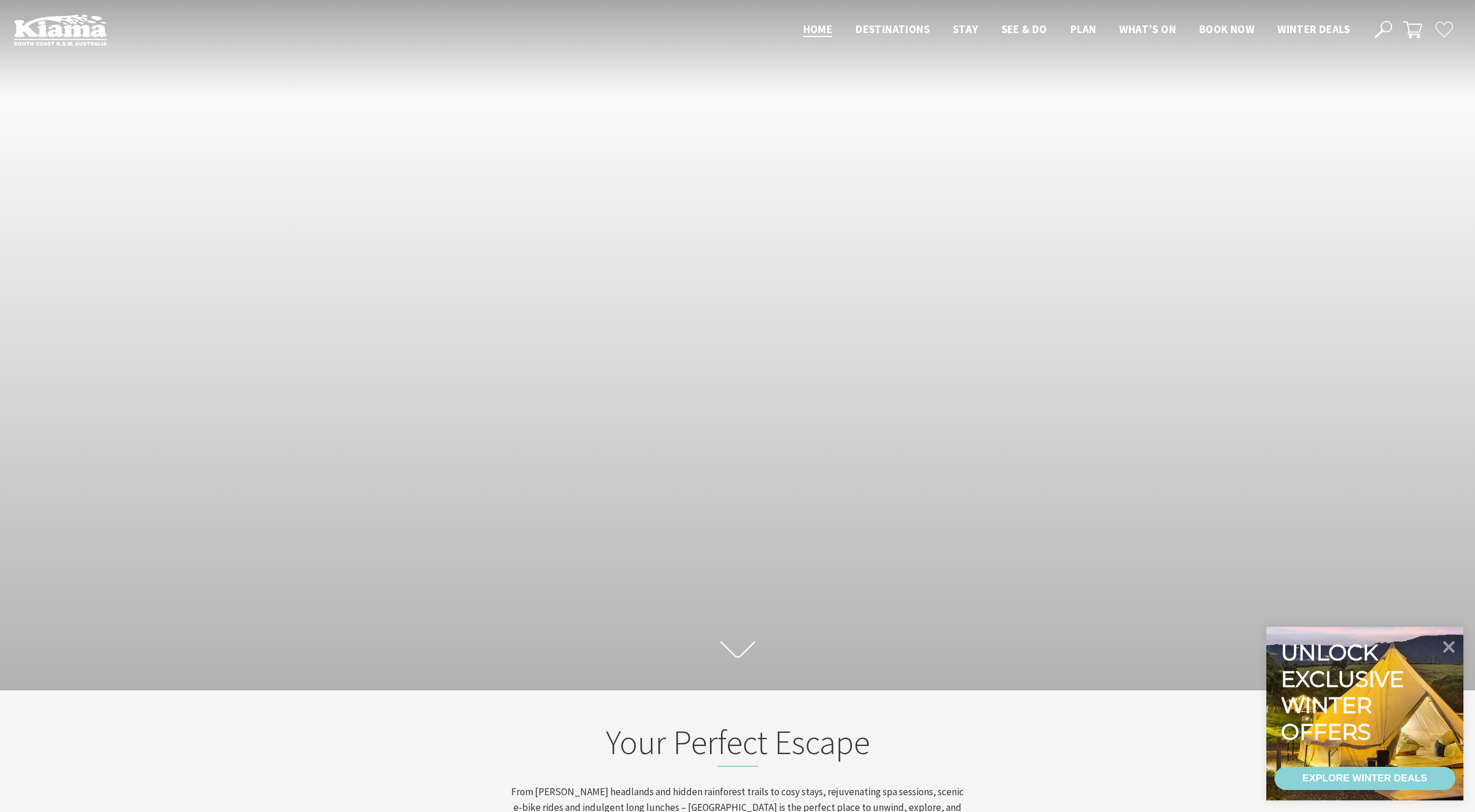
scroll to position [193, 1483]
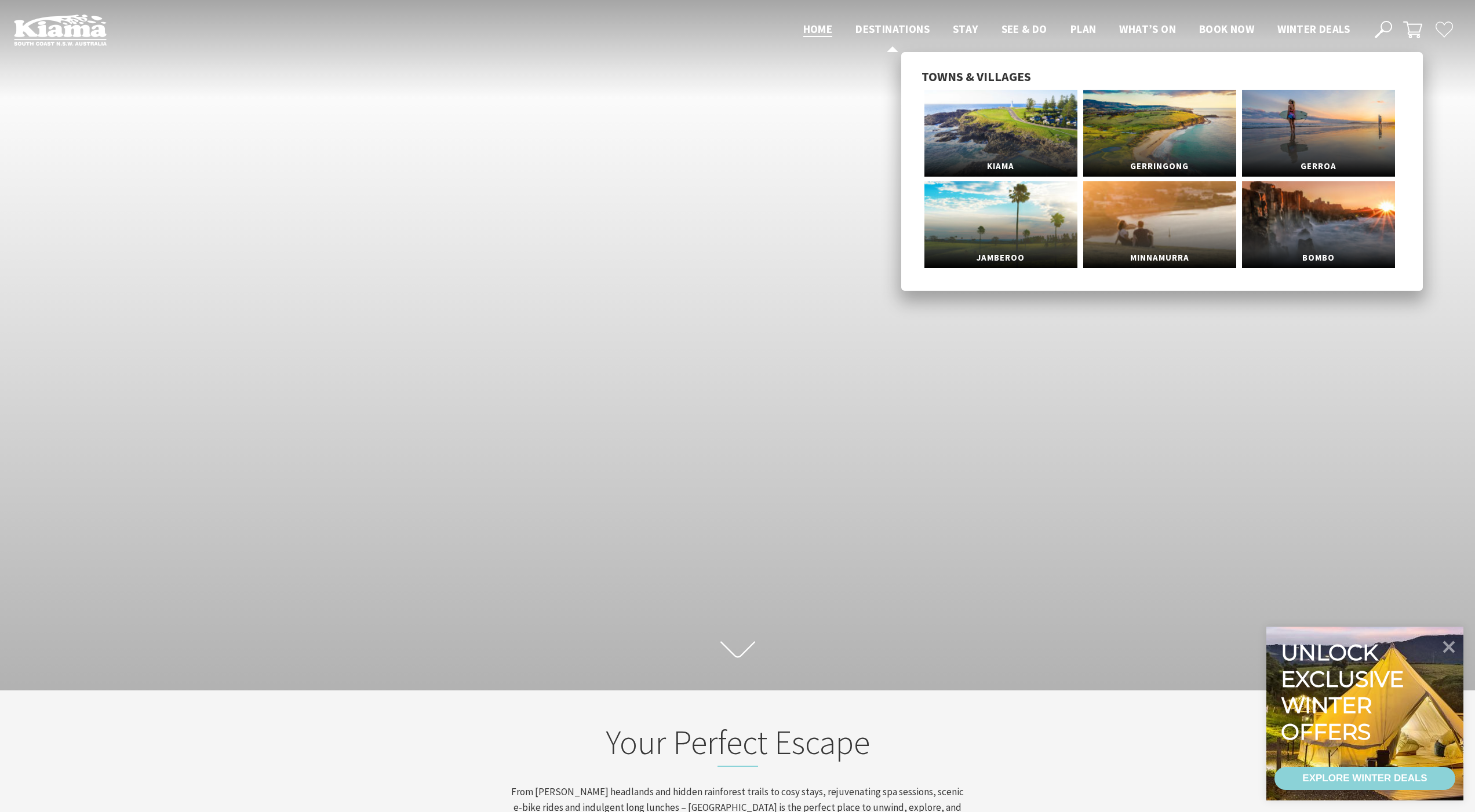
click at [905, 22] on span "Destinations" at bounding box center [892, 29] width 74 height 14
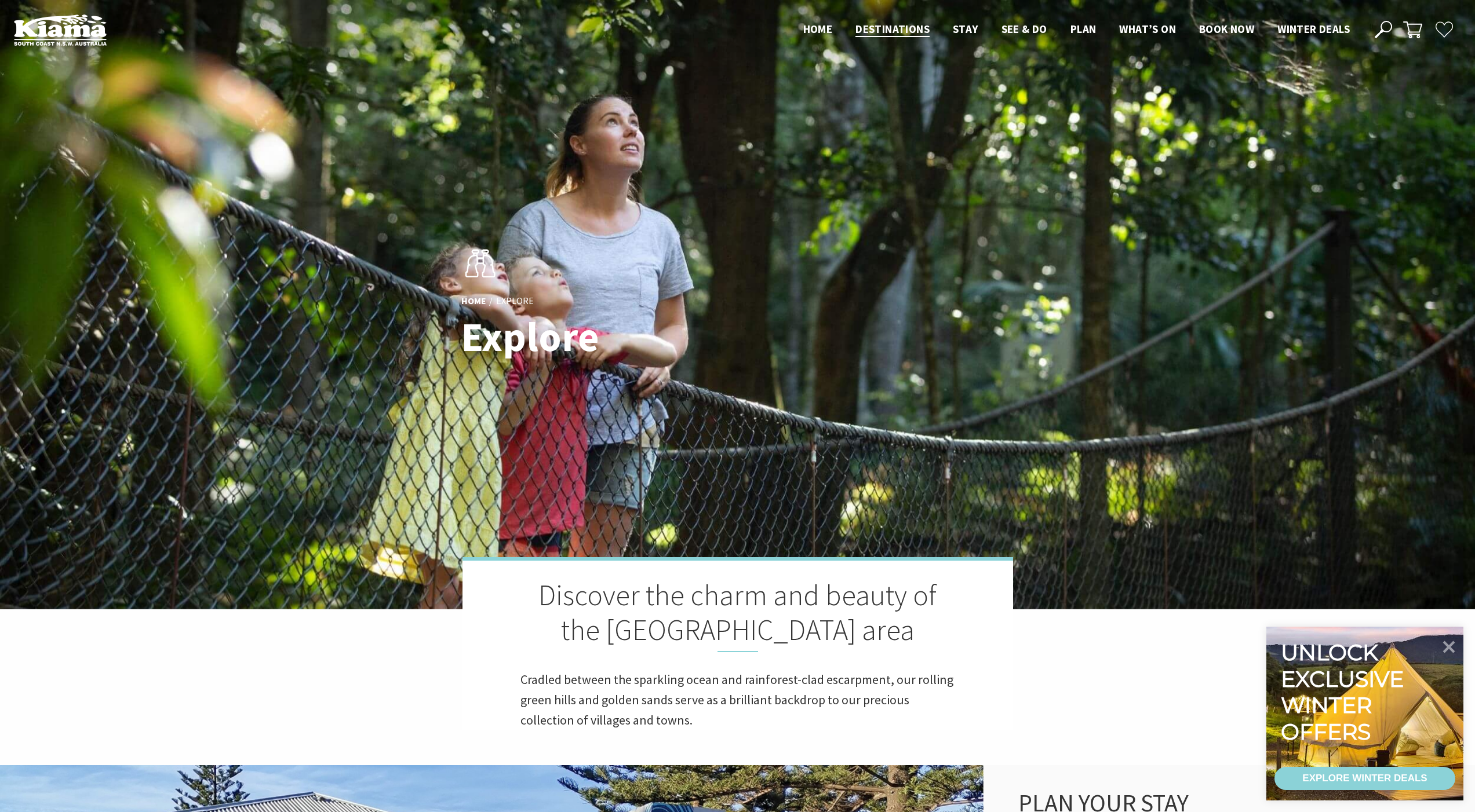
click at [881, 41] on header "Open Nav Close Nav Home Destinations Towns & Villages Kiama Gerringong Gerroa J…" at bounding box center [737, 29] width 1475 height 60
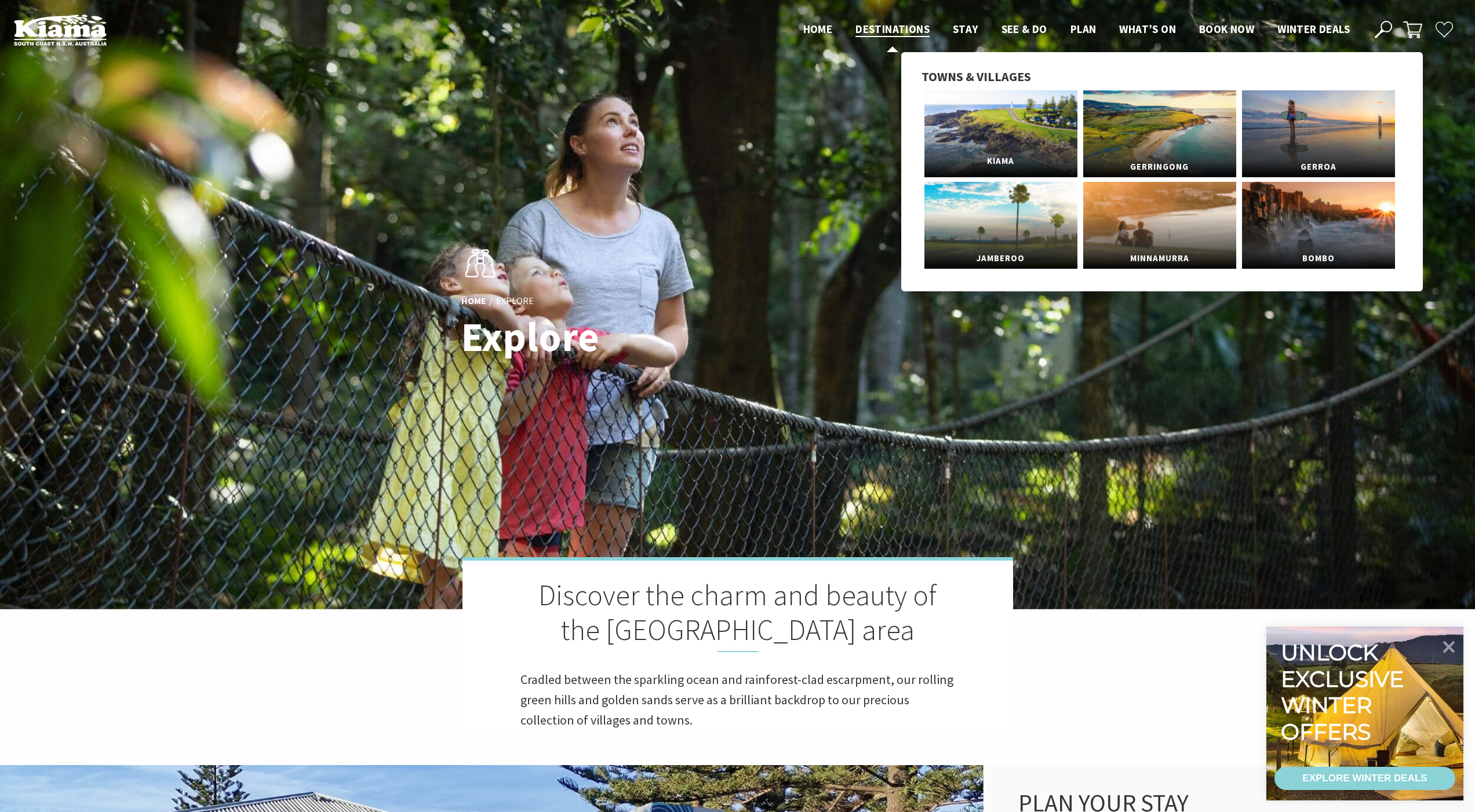
click at [981, 126] on link "Kiama" at bounding box center [1000, 133] width 153 height 87
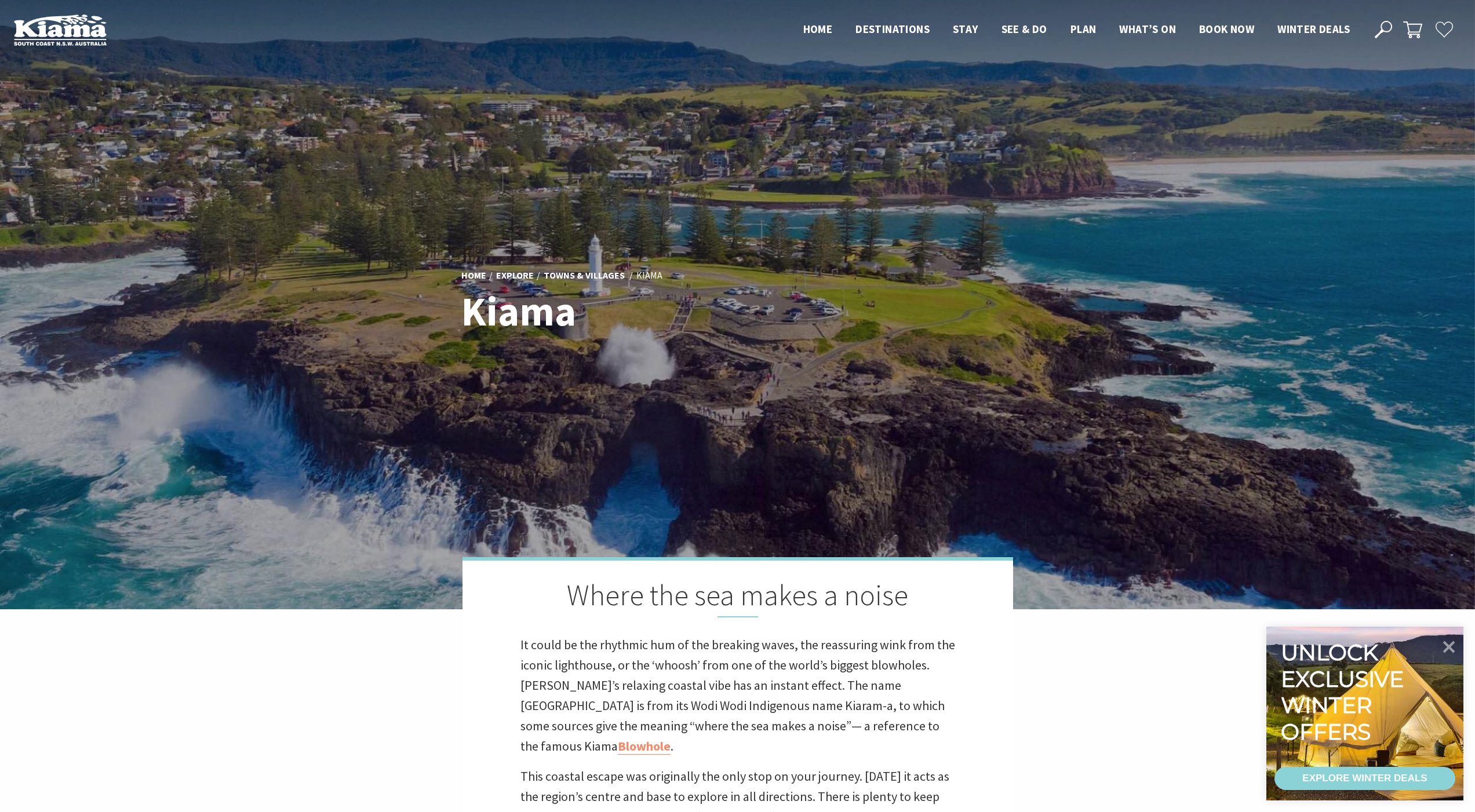
scroll to position [389, 0]
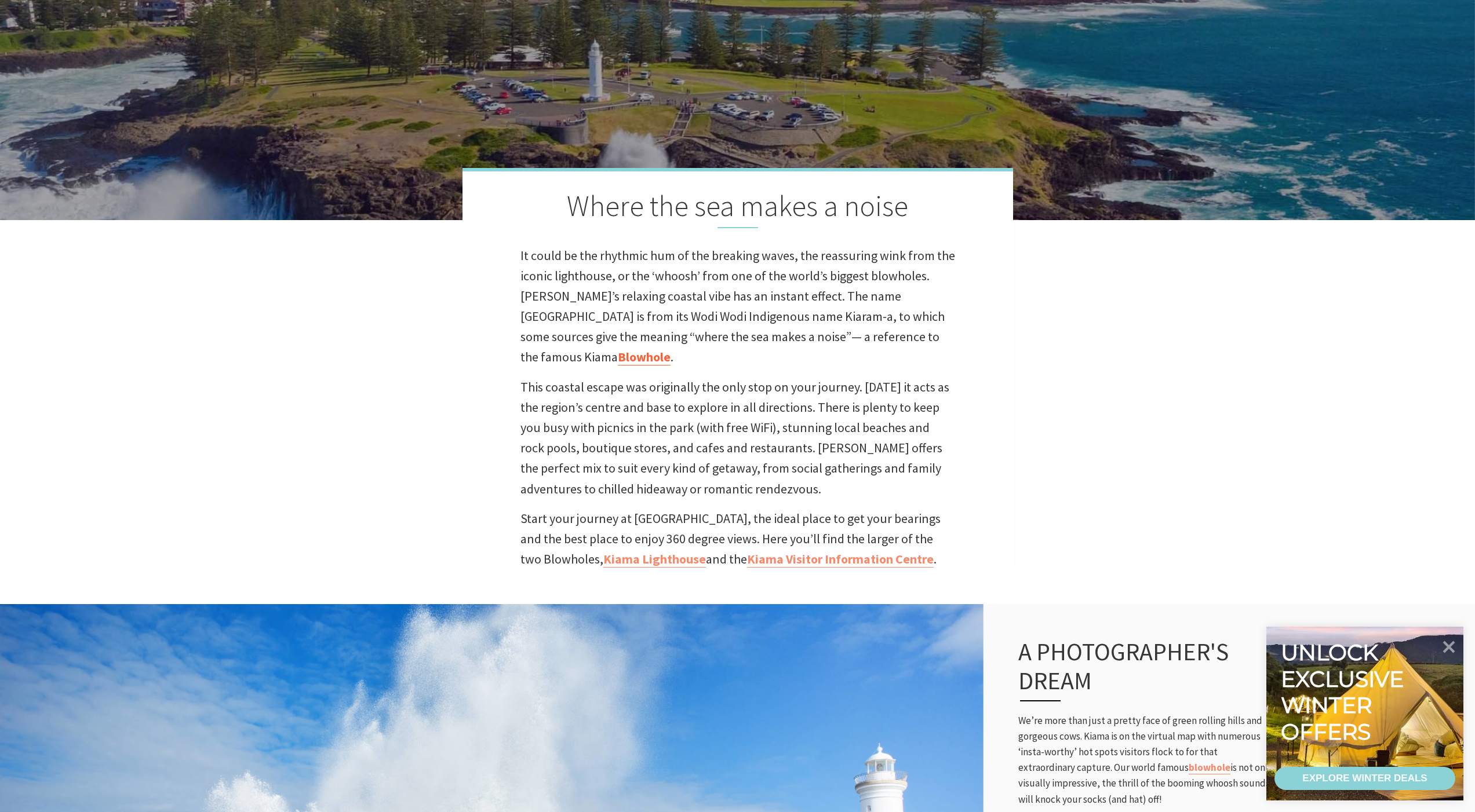
click at [671, 349] on link "Blowhole" at bounding box center [643, 357] width 52 height 17
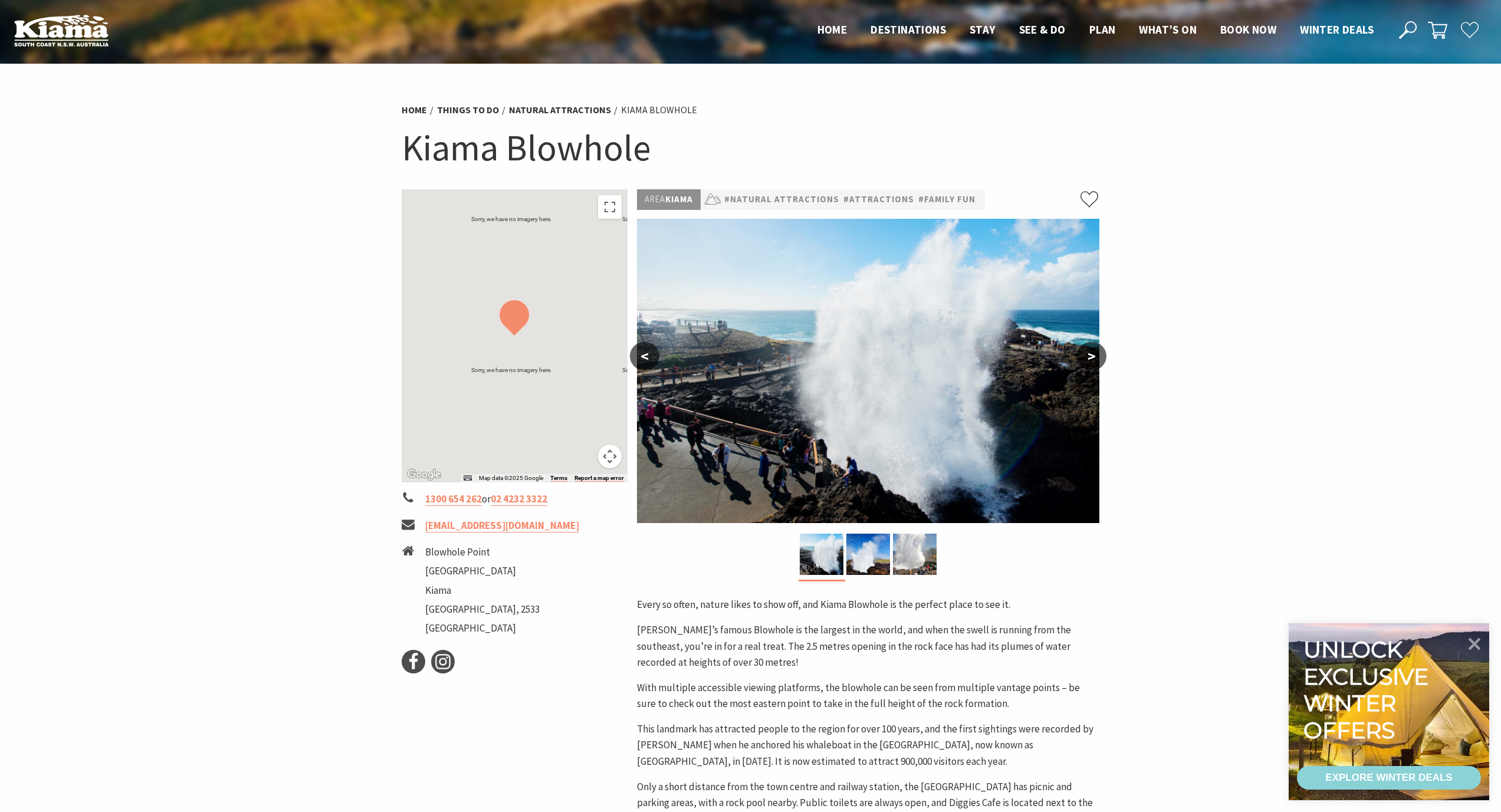
click at [753, 330] on img at bounding box center [868, 371] width 462 height 304
click at [729, 350] on img at bounding box center [868, 371] width 462 height 304
click at [755, 350] on img at bounding box center [869, 371] width 462 height 304
click at [651, 361] on button "<" at bounding box center [644, 356] width 29 height 28
drag, startPoint x: 635, startPoint y: 358, endPoint x: 649, endPoint y: 353, distance: 14.9
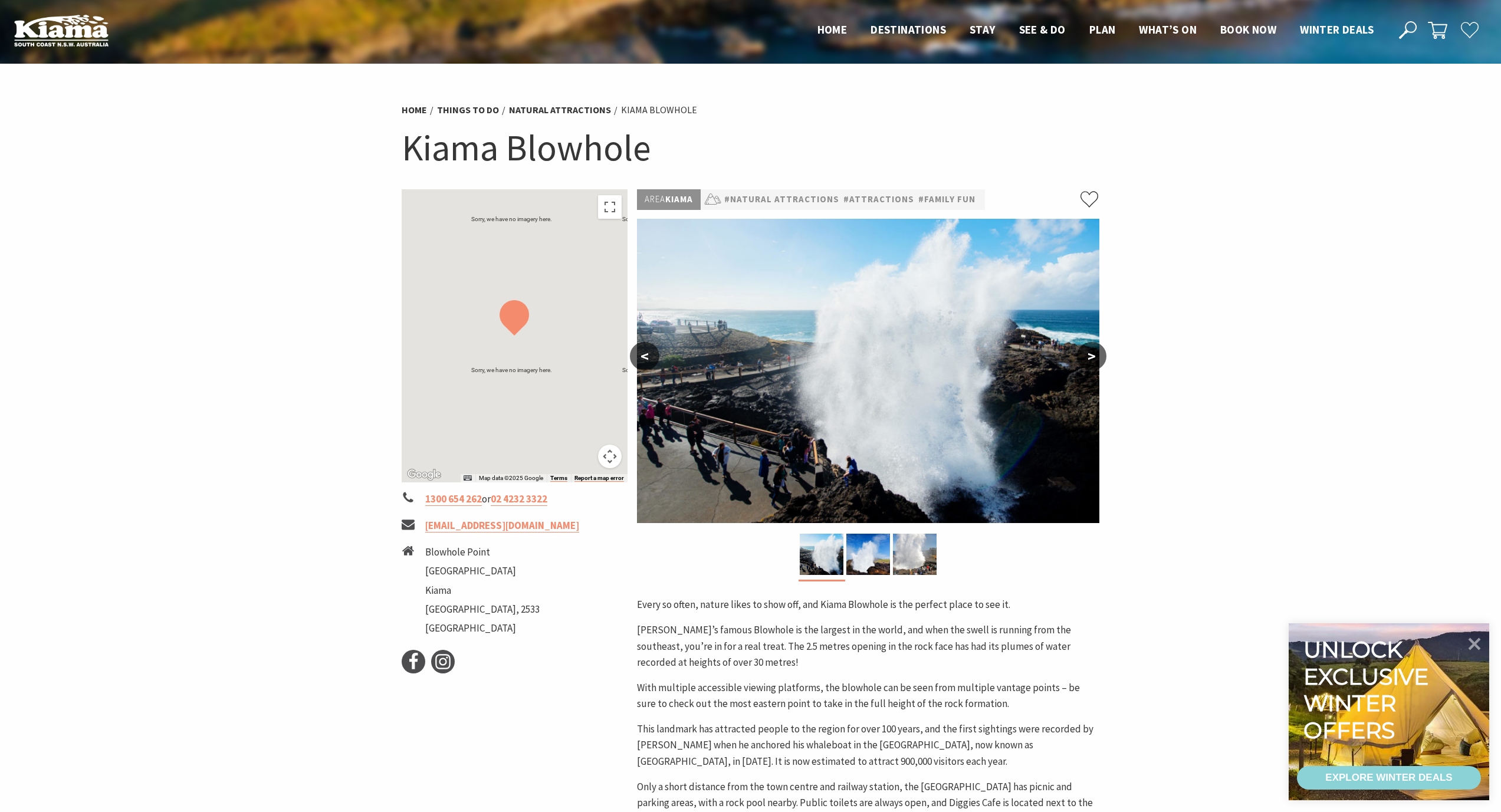
click at [637, 358] on button "<" at bounding box center [644, 356] width 29 height 28
click at [649, 353] on button "<" at bounding box center [644, 356] width 29 height 28
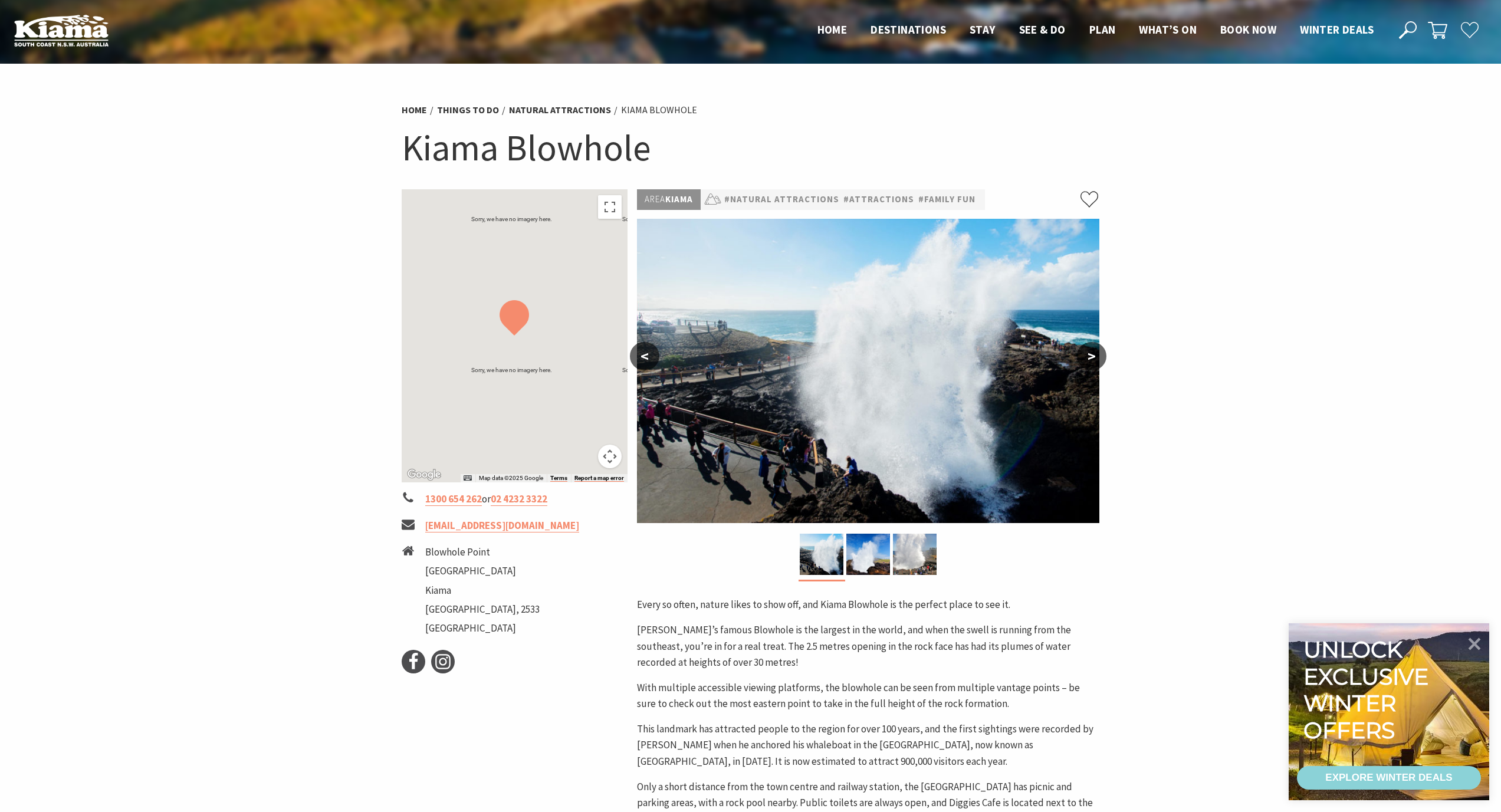
click at [649, 353] on button "<" at bounding box center [644, 356] width 29 height 28
click at [652, 351] on button "<" at bounding box center [644, 356] width 29 height 28
drag, startPoint x: 712, startPoint y: 322, endPoint x: 852, endPoint y: 278, distance: 146.8
click at [1093, 360] on button ">" at bounding box center [1091, 356] width 29 height 28
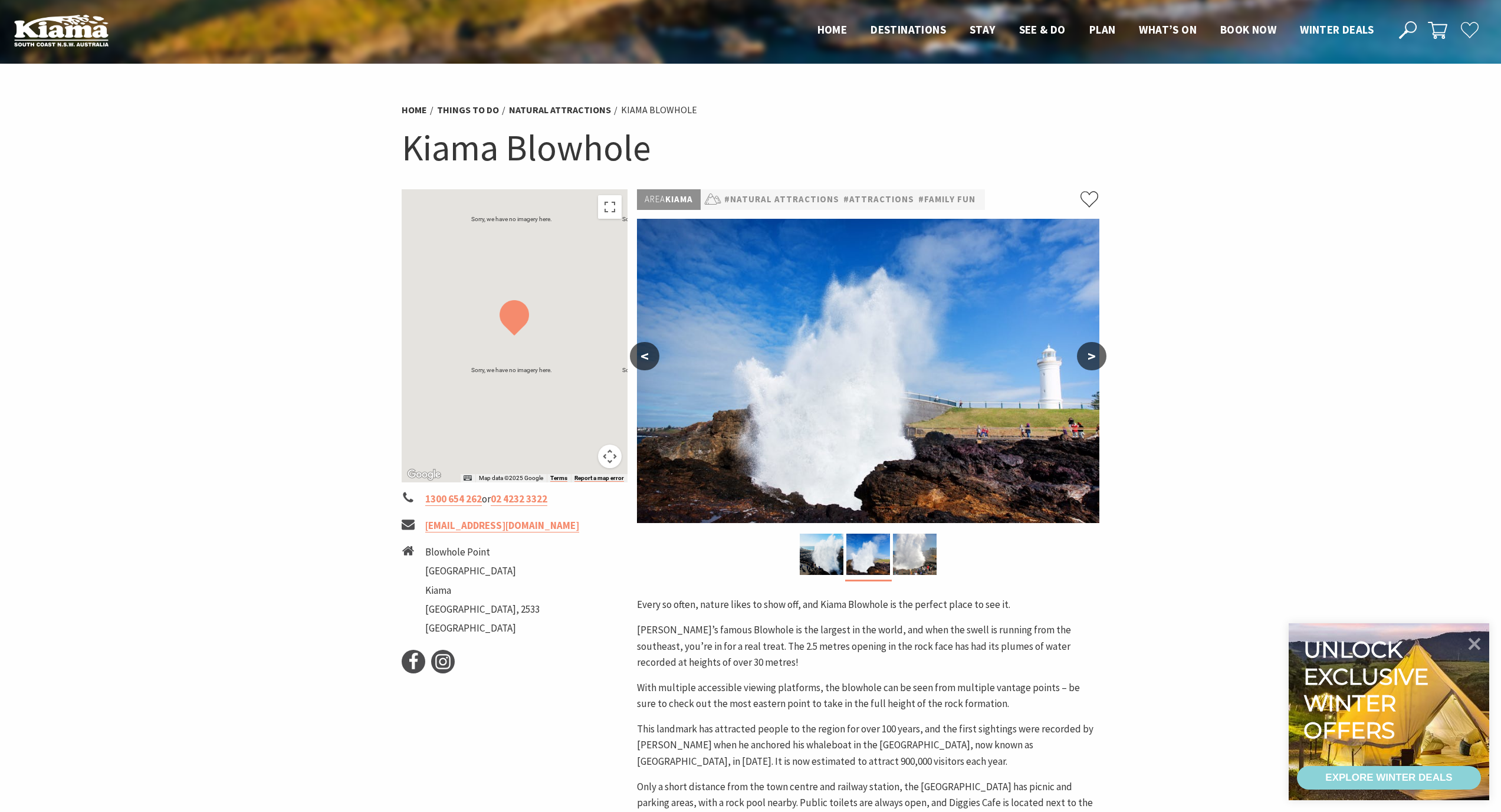
click at [1093, 360] on button ">" at bounding box center [1091, 356] width 29 height 28
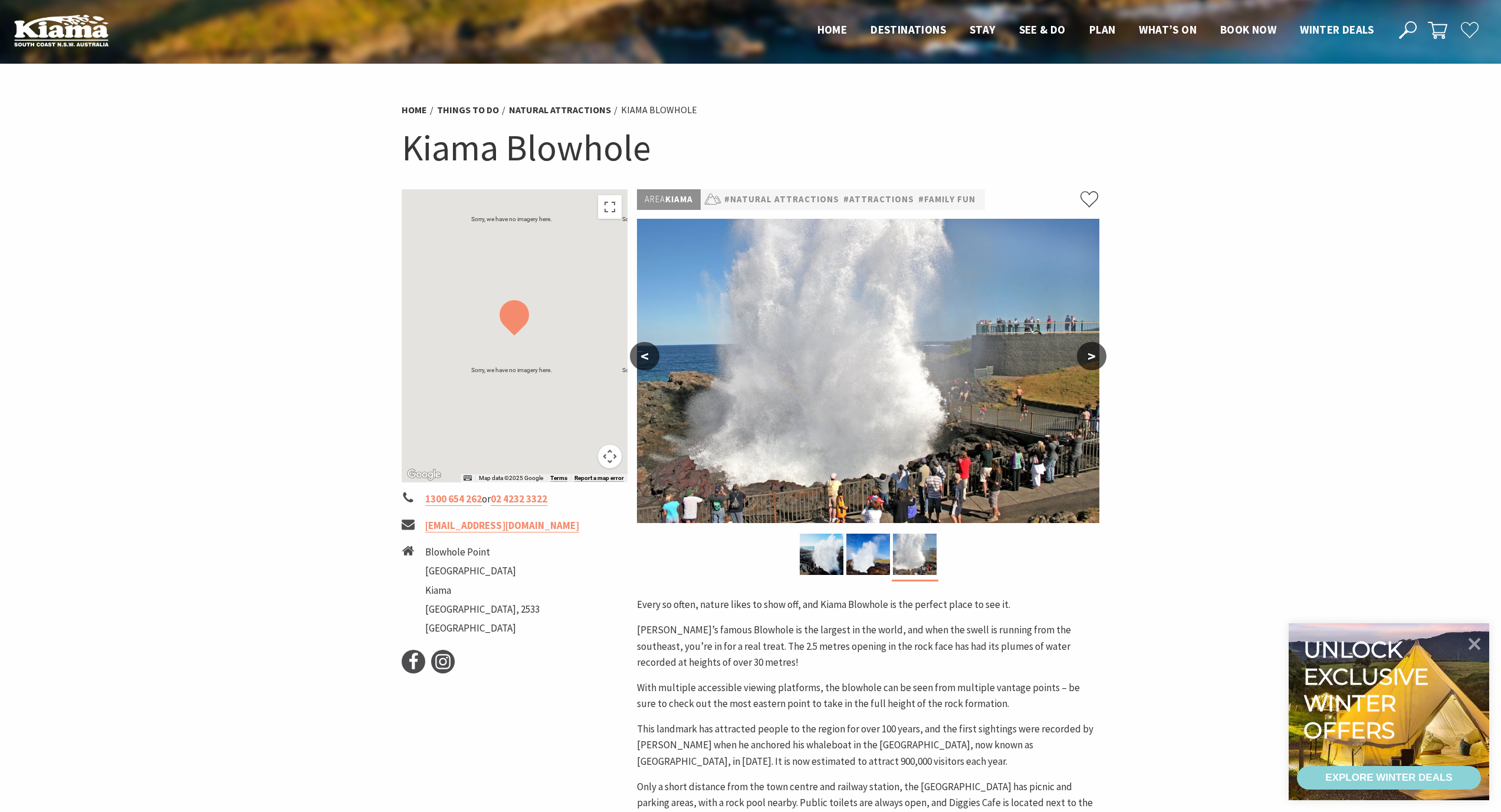
click at [1093, 360] on button ">" at bounding box center [1091, 356] width 29 height 28
click at [1092, 355] on button ">" at bounding box center [1091, 356] width 29 height 28
click at [1102, 356] on button ">" at bounding box center [1091, 356] width 29 height 28
click at [1090, 355] on button ">" at bounding box center [1091, 356] width 29 height 28
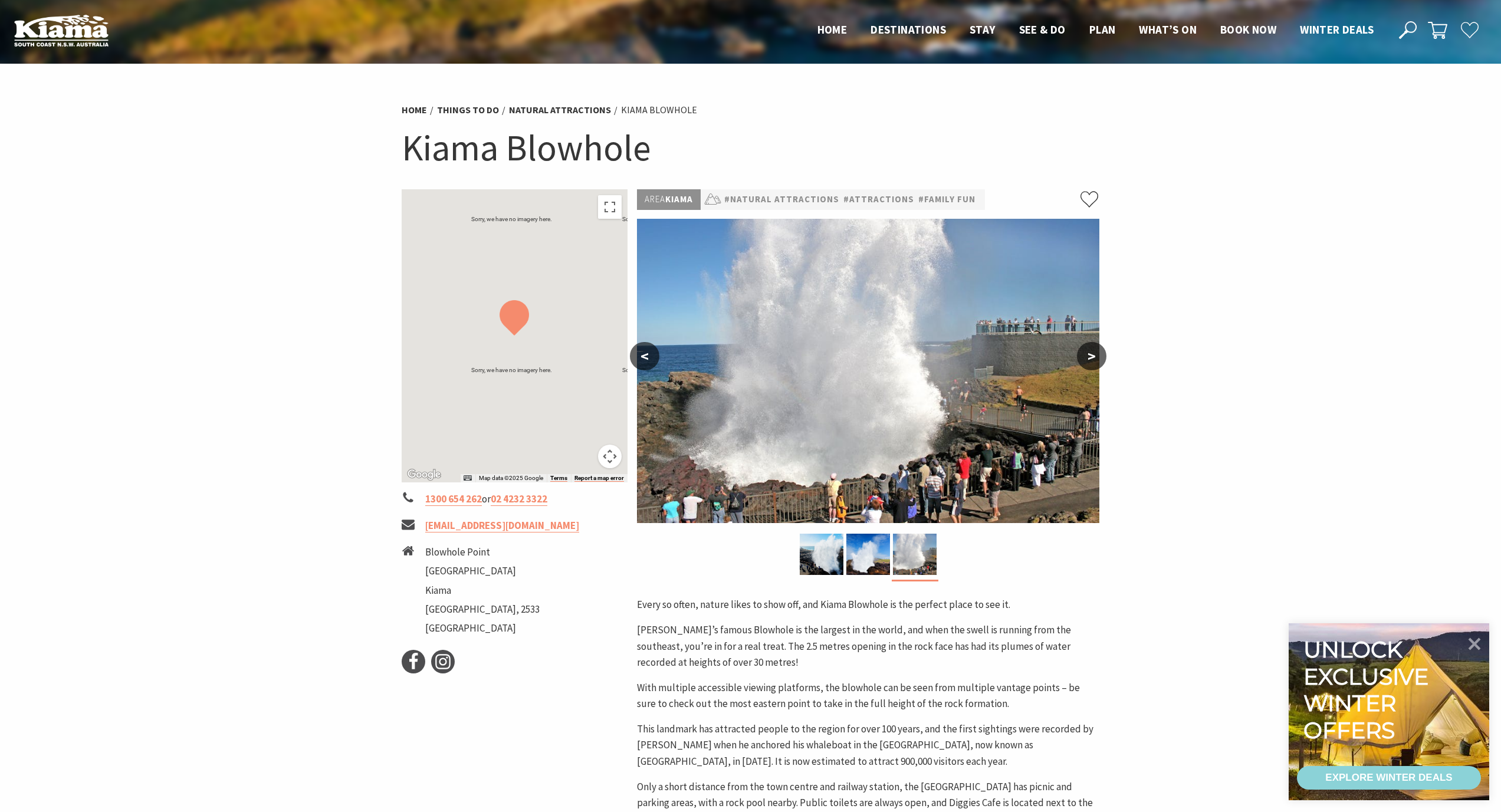
click at [1090, 355] on button ">" at bounding box center [1091, 356] width 29 height 28
click at [1089, 351] on button ">" at bounding box center [1091, 356] width 29 height 28
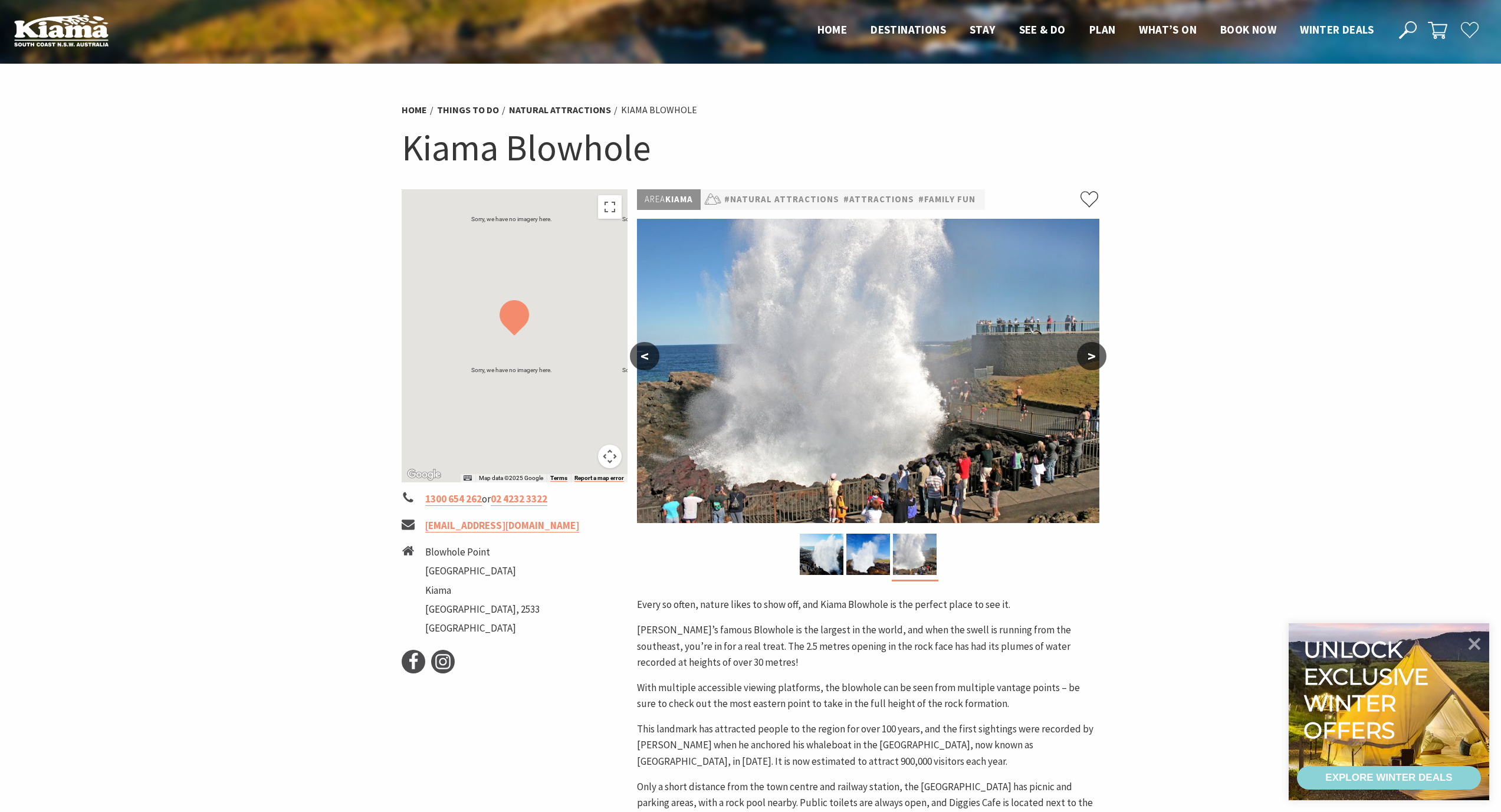
click at [1089, 351] on button ">" at bounding box center [1091, 356] width 29 height 28
click at [1098, 347] on button ">" at bounding box center [1091, 356] width 29 height 28
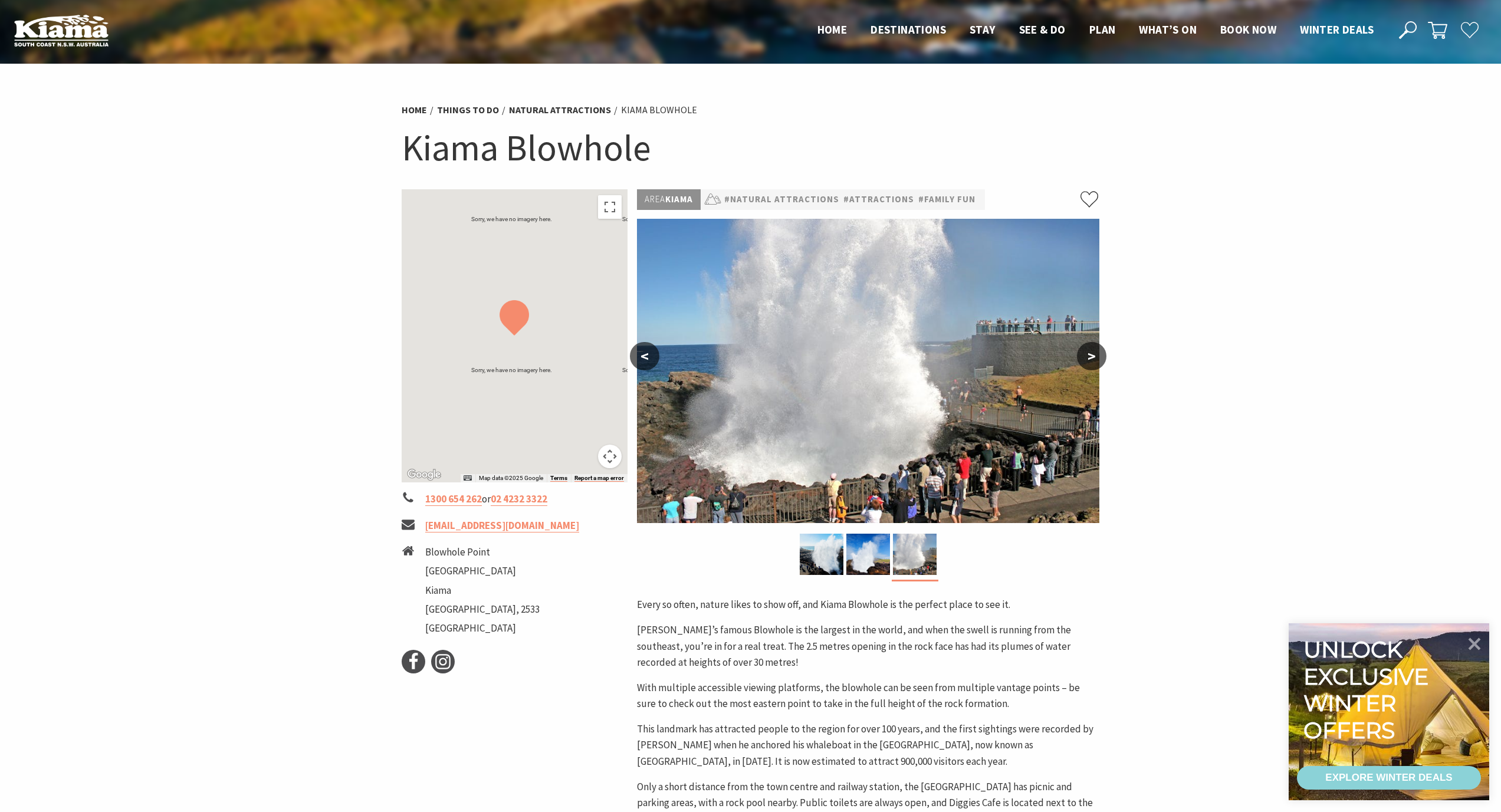
drag, startPoint x: 1097, startPoint y: 347, endPoint x: 1100, endPoint y: 331, distance: 16.3
click at [1096, 347] on button ">" at bounding box center [1091, 356] width 29 height 28
click at [1100, 331] on div "Area Kiama #Natural Attractions #Attractions #Family Fun < > Every so often, na…" at bounding box center [868, 621] width 472 height 863
